Goal: Information Seeking & Learning: Understand process/instructions

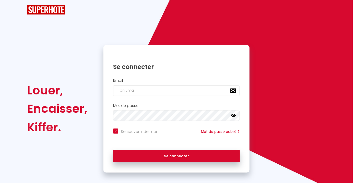
checkbox input "true"
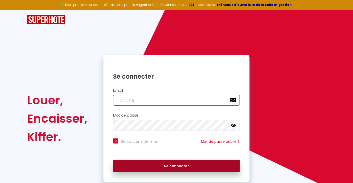
type input "[EMAIL_ADDRESS][DOMAIN_NAME]"
click at [185, 167] on button "Se connecter" at bounding box center [176, 166] width 127 height 13
checkbox input "true"
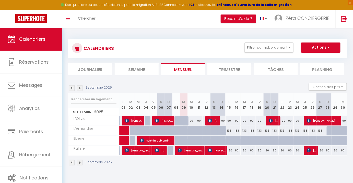
click at [165, 5] on div "🟢 Des questions ou besoin d'assistance pour la migration AirBnB? Connectez-vous…" at bounding box center [176, 5] width 353 height 10
click at [193, 4] on strong "ICI" at bounding box center [191, 5] width 5 height 4
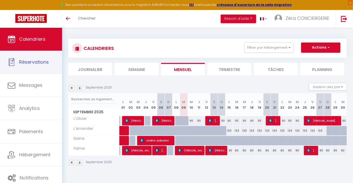
click at [37, 45] on link "Calendriers" at bounding box center [31, 39] width 62 height 23
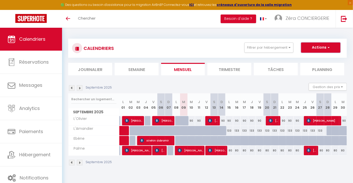
click at [320, 48] on button "Actions" at bounding box center [320, 48] width 39 height 10
click at [279, 34] on div "CALENDRIERS Filtrer par hébergement Tous L'Olivier L'Amandier [PERSON_NAME] Eff…" at bounding box center [207, 103] width 291 height 150
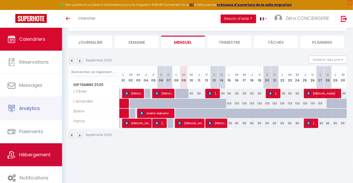
scroll to position [28, 0]
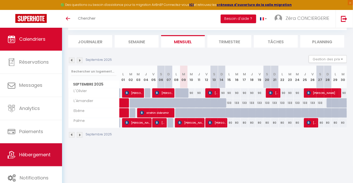
click at [32, 159] on link "Hébergement" at bounding box center [31, 155] width 62 height 23
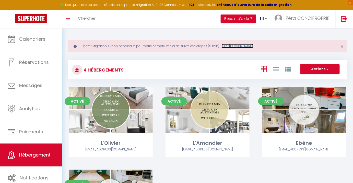
click at [243, 46] on link "[URL][DOMAIN_NAME]" at bounding box center [237, 46] width 32 height 4
click at [244, 4] on strong "créneaux d'ouverture de la salle migration" at bounding box center [254, 5] width 75 height 4
